Goal: Transaction & Acquisition: Purchase product/service

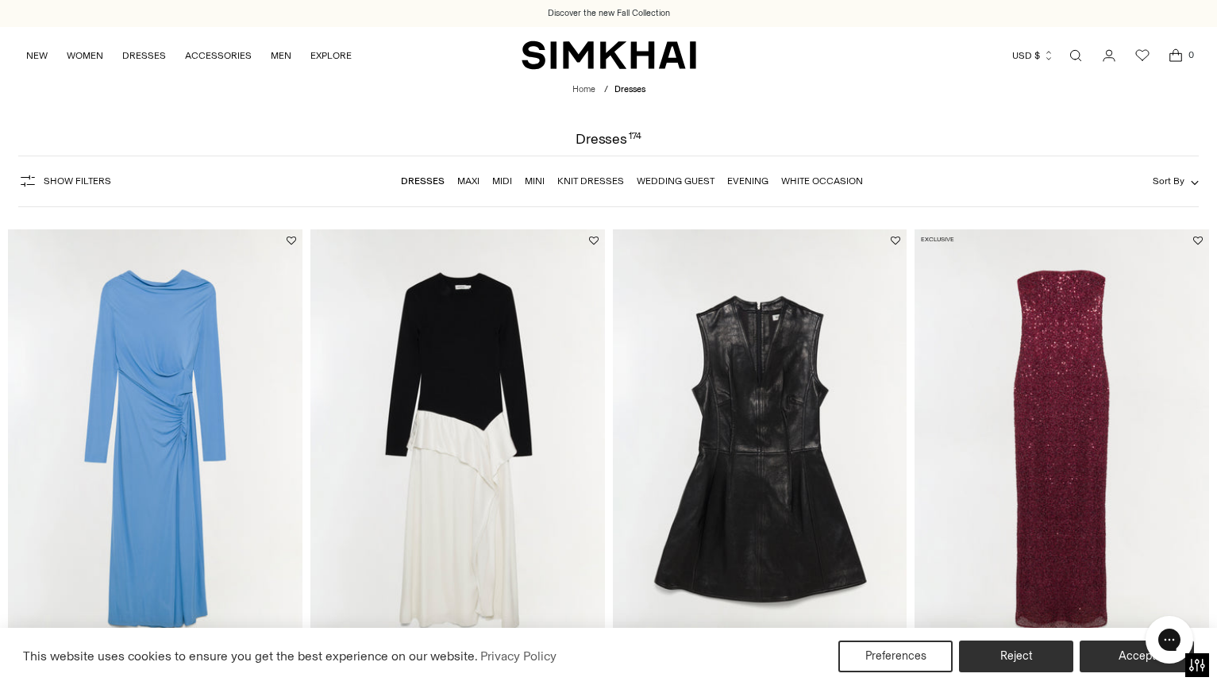
click at [473, 180] on link "Maxi" at bounding box center [468, 180] width 22 height 11
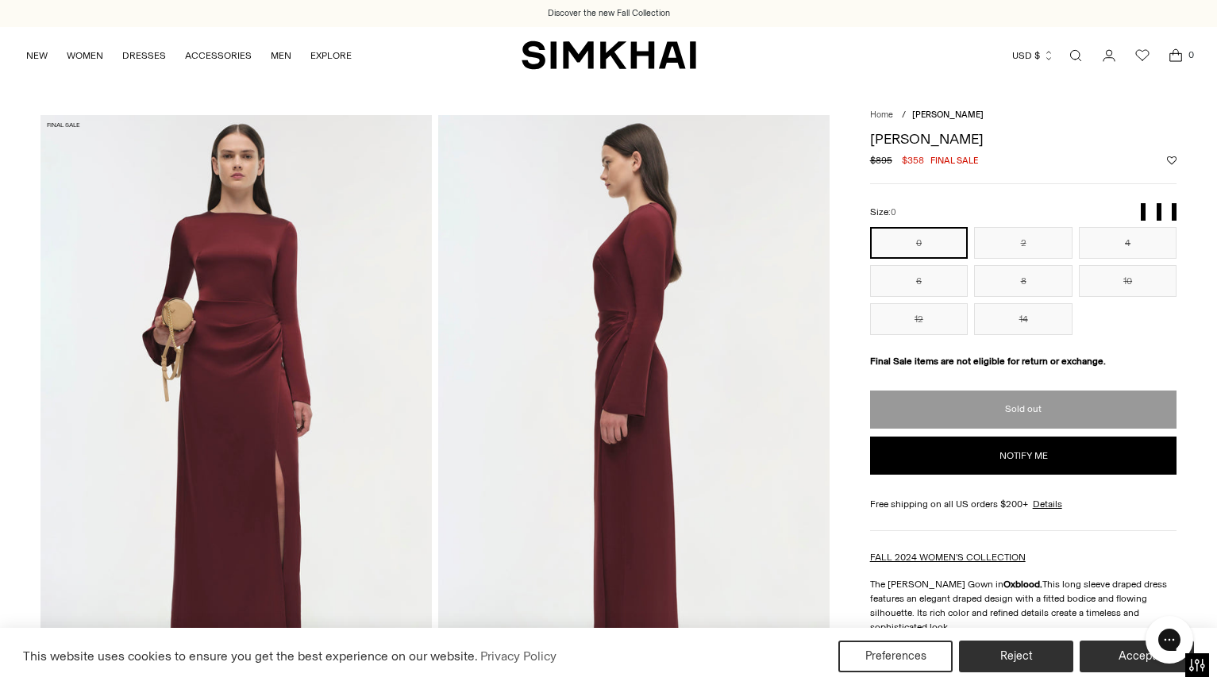
scroll to position [10, 0]
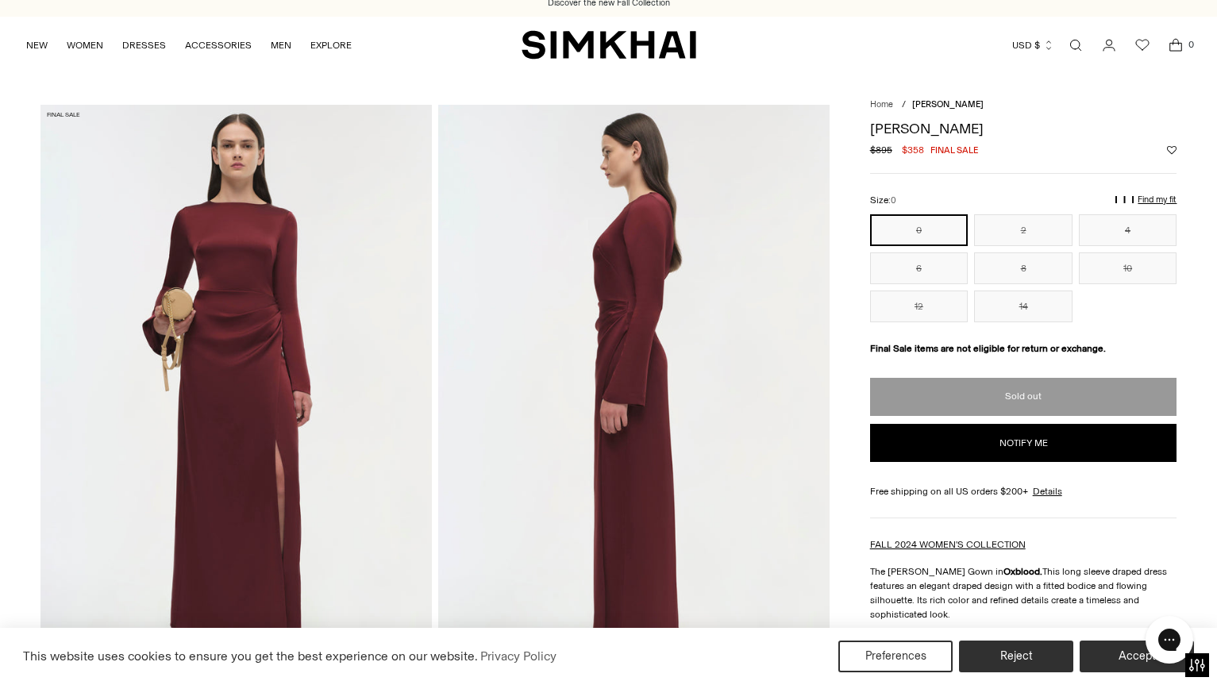
click at [253, 406] on img at bounding box center [235, 399] width 391 height 588
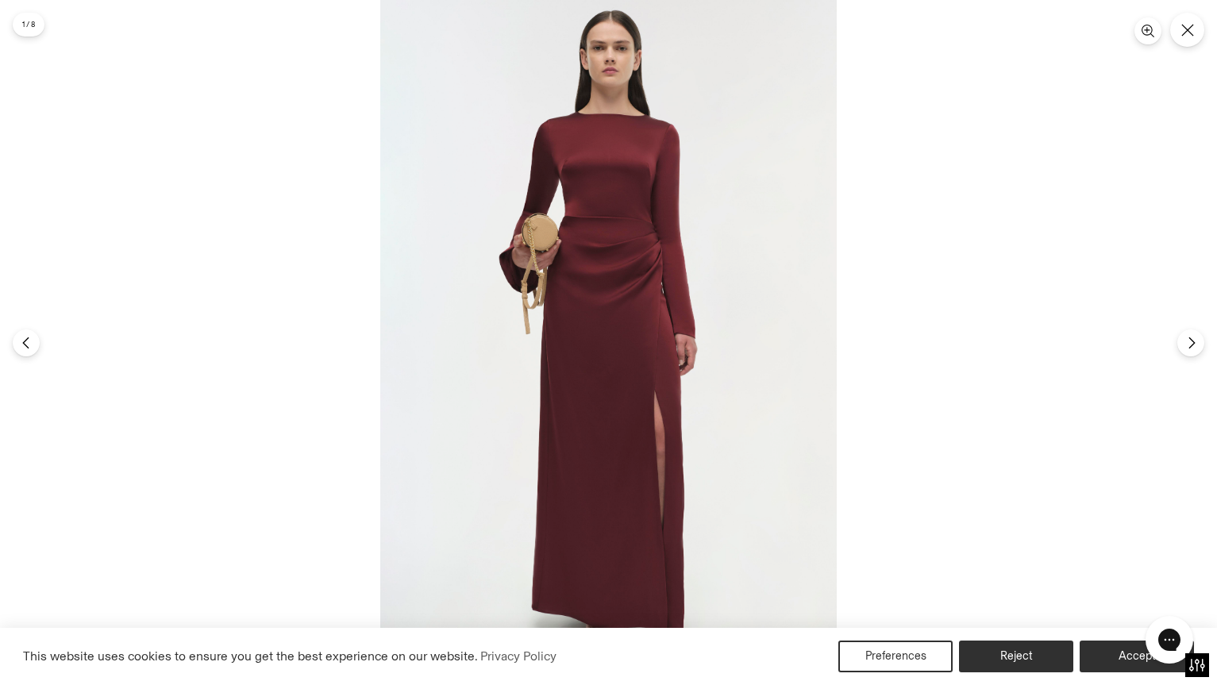
click at [621, 353] on img at bounding box center [608, 342] width 457 height 685
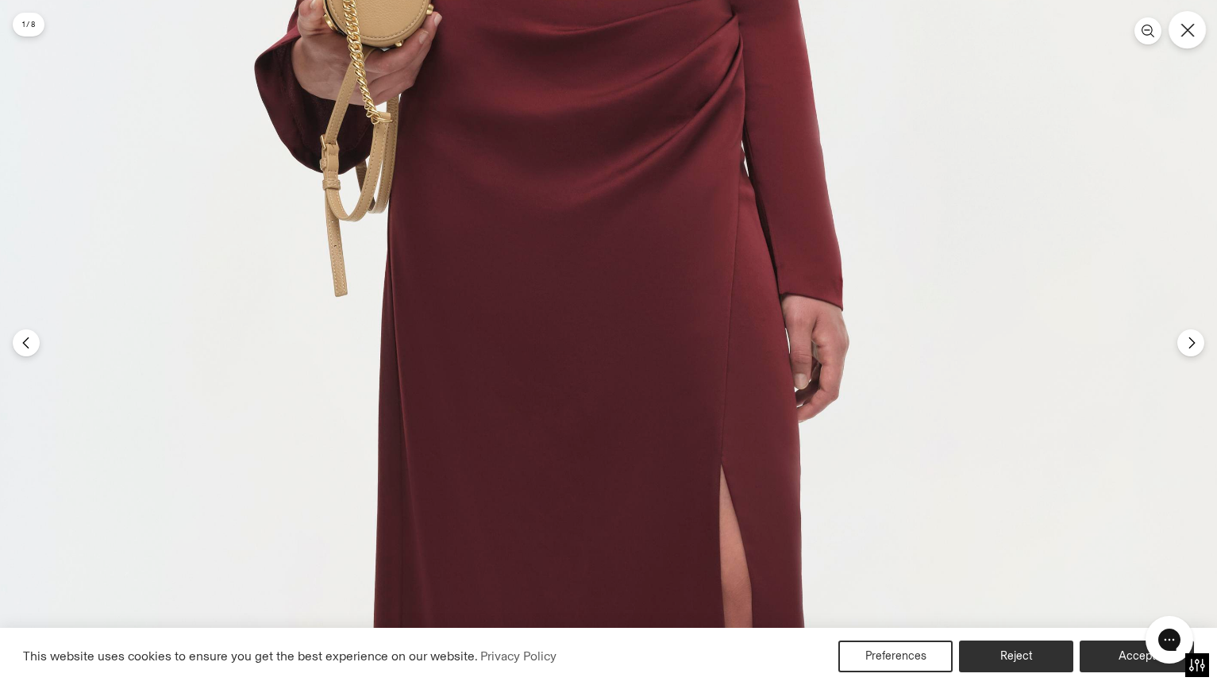
click at [1188, 36] on icon "Close" at bounding box center [1188, 30] width 14 height 14
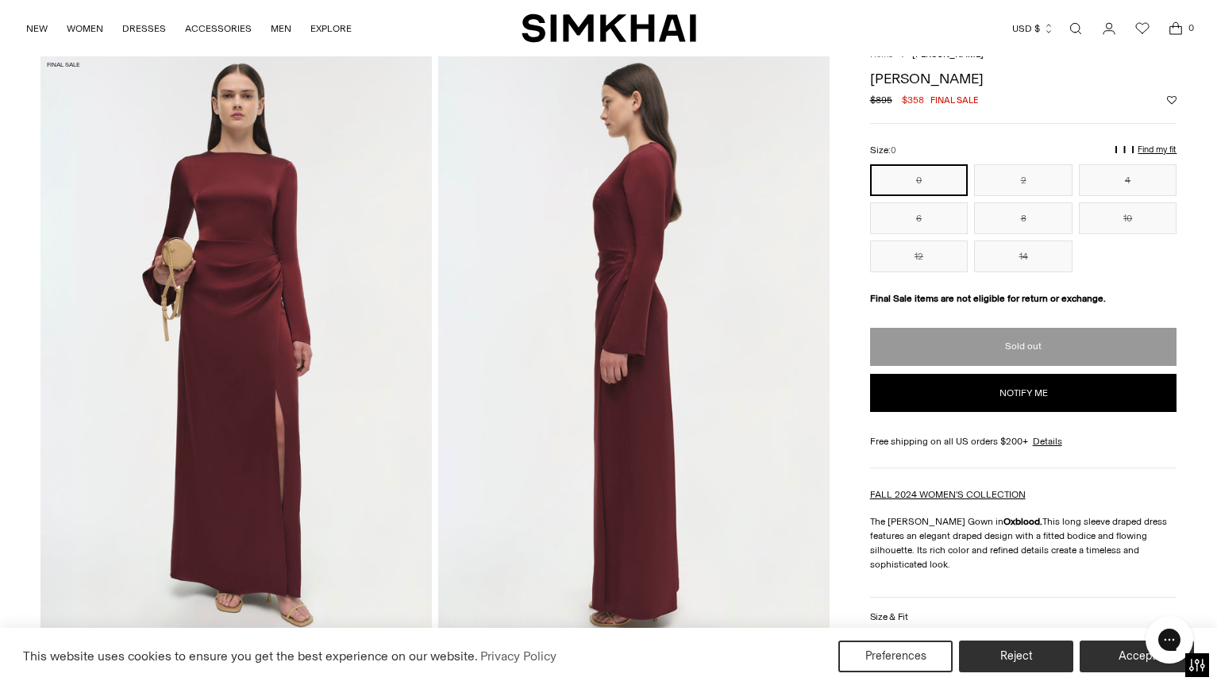
scroll to position [0, 0]
